Goal: Information Seeking & Learning: Find specific fact

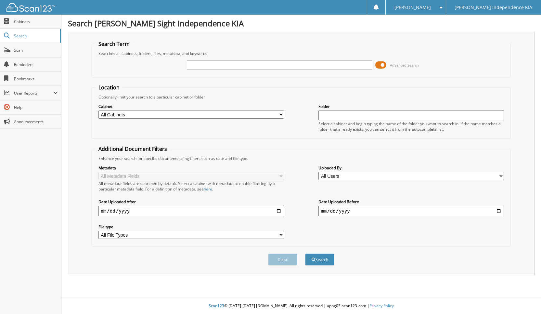
click at [217, 69] on input "text" at bounding box center [279, 65] width 185 height 10
type input "227690"
click at [305, 253] on button "Search" at bounding box center [319, 259] width 29 height 12
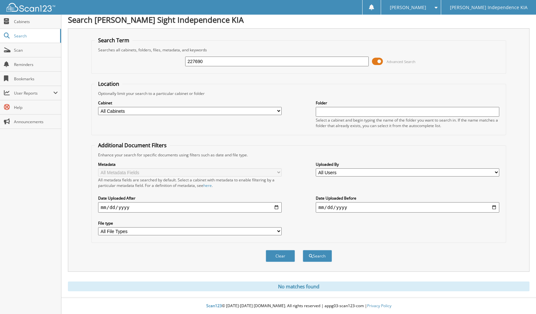
scroll to position [4, 0]
click at [377, 63] on span at bounding box center [377, 62] width 11 height 10
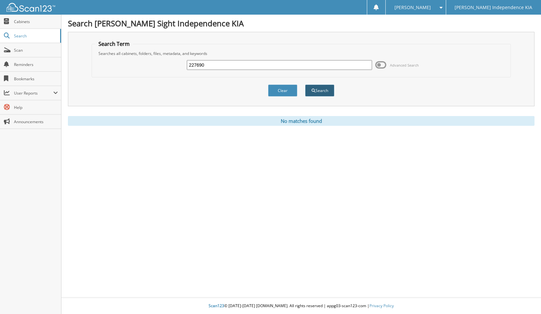
click at [322, 91] on button "Search" at bounding box center [319, 90] width 29 height 12
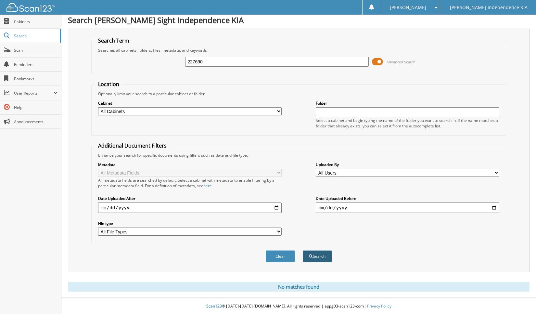
scroll to position [4, 0]
click at [309, 251] on button "Search" at bounding box center [317, 256] width 29 height 12
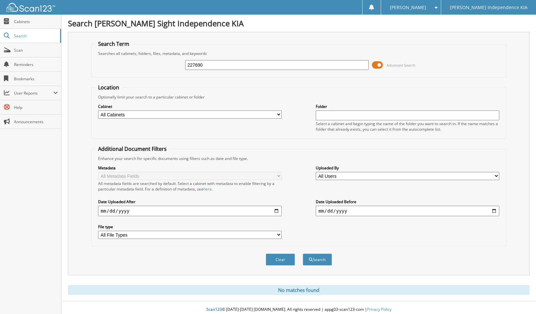
drag, startPoint x: 214, startPoint y: 69, endPoint x: 118, endPoint y: 82, distance: 97.1
click at [120, 82] on form "Search Term Searches all cabinets, folders, files, metadata, and keywords 22769…" at bounding box center [298, 156] width 415 height 232
type input "217925"
click at [303, 253] on button "Search" at bounding box center [317, 259] width 29 height 12
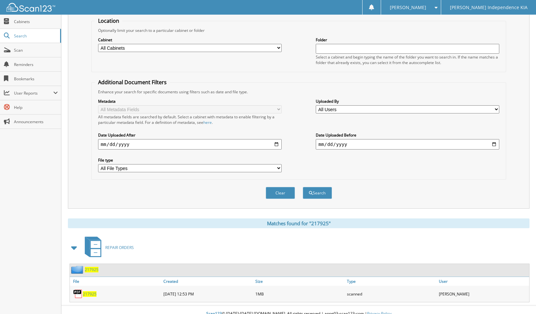
scroll to position [75, 0]
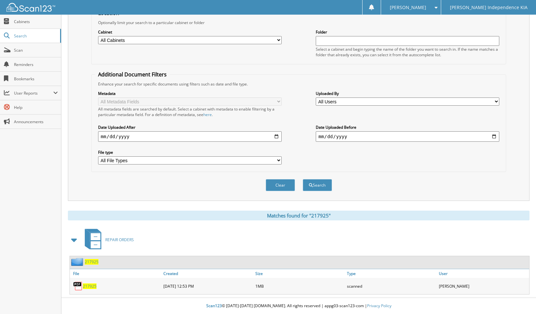
click at [91, 285] on span "217925" at bounding box center [90, 286] width 14 height 6
click at [86, 285] on span "217925" at bounding box center [90, 286] width 14 height 6
click at [85, 285] on span "217925" at bounding box center [90, 286] width 14 height 6
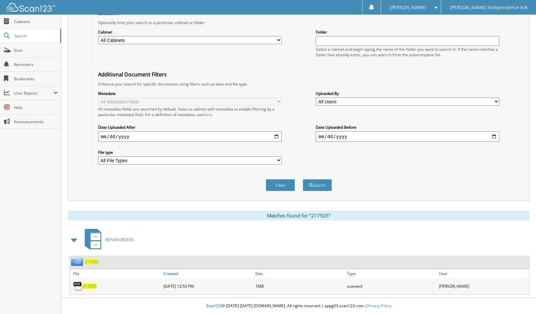
click at [85, 285] on span "217925" at bounding box center [90, 286] width 14 height 6
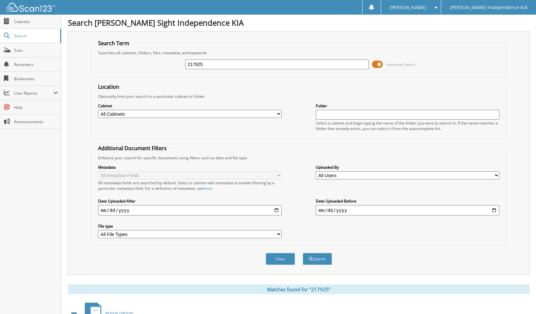
scroll to position [0, 0]
